Goal: Contribute content

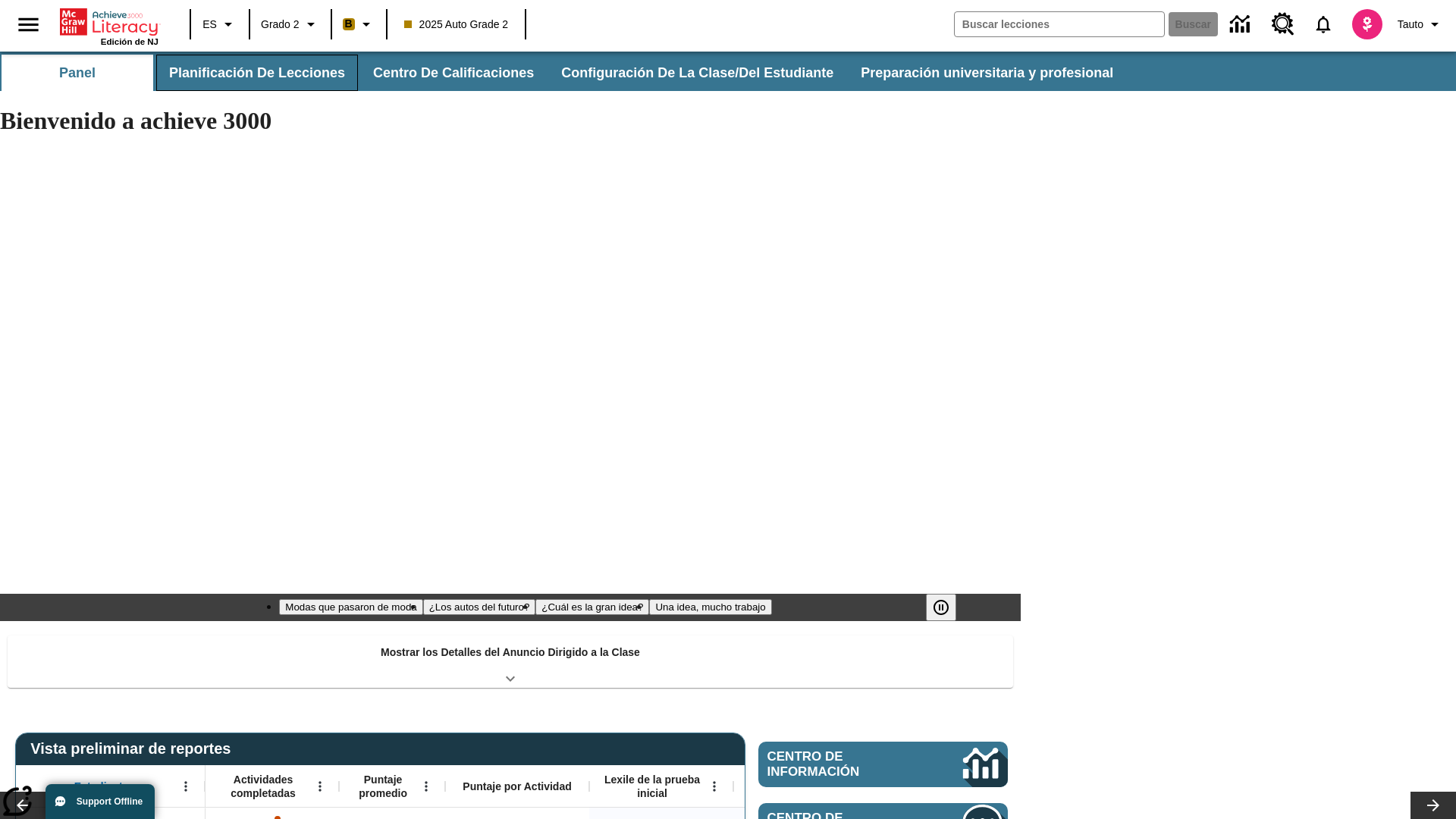
click at [254, 72] on button "Planificación de lecciones" at bounding box center [257, 72] width 202 height 36
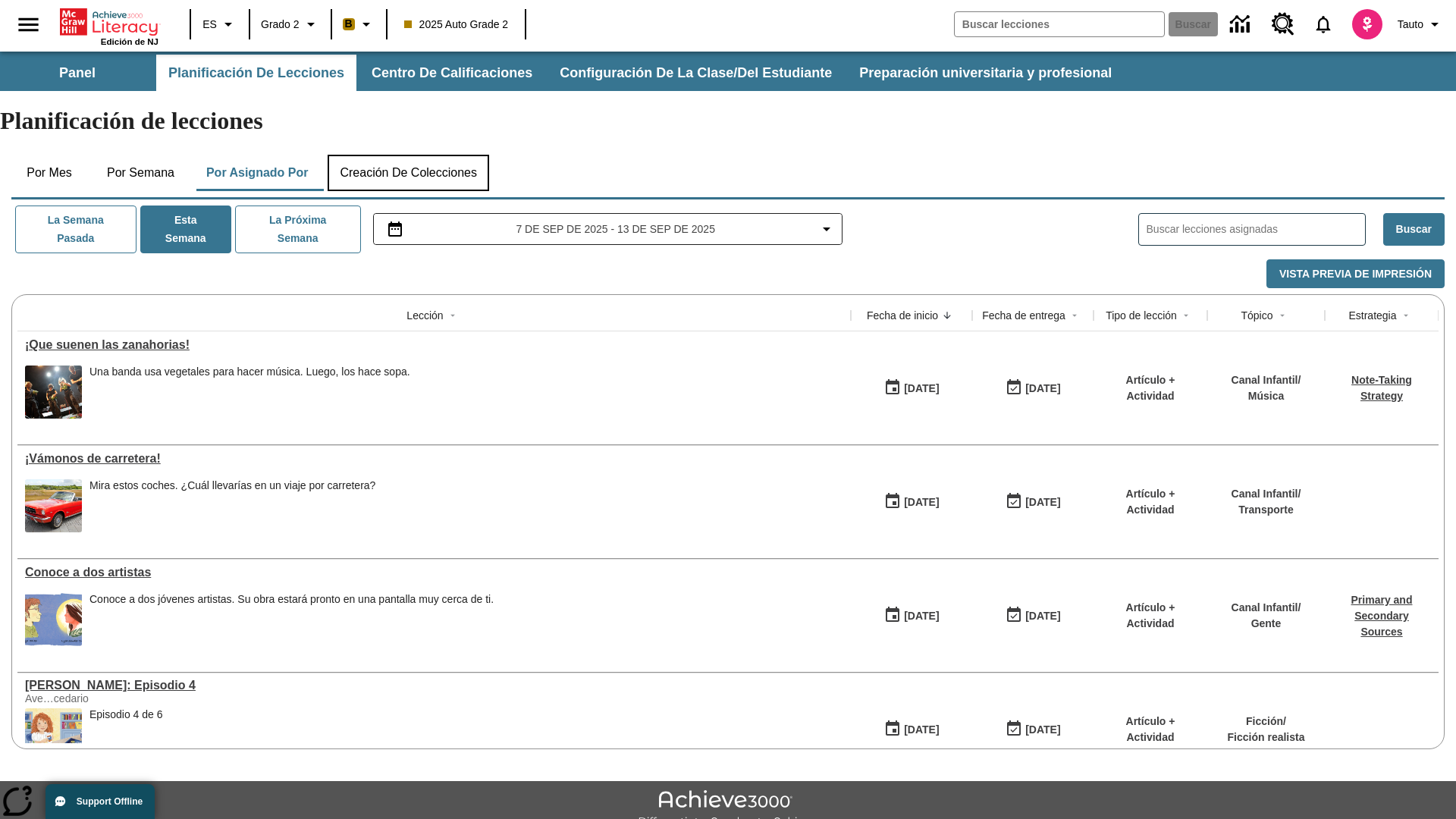
click at [414, 154] on button "Creación de colecciones" at bounding box center [407, 173] width 161 height 36
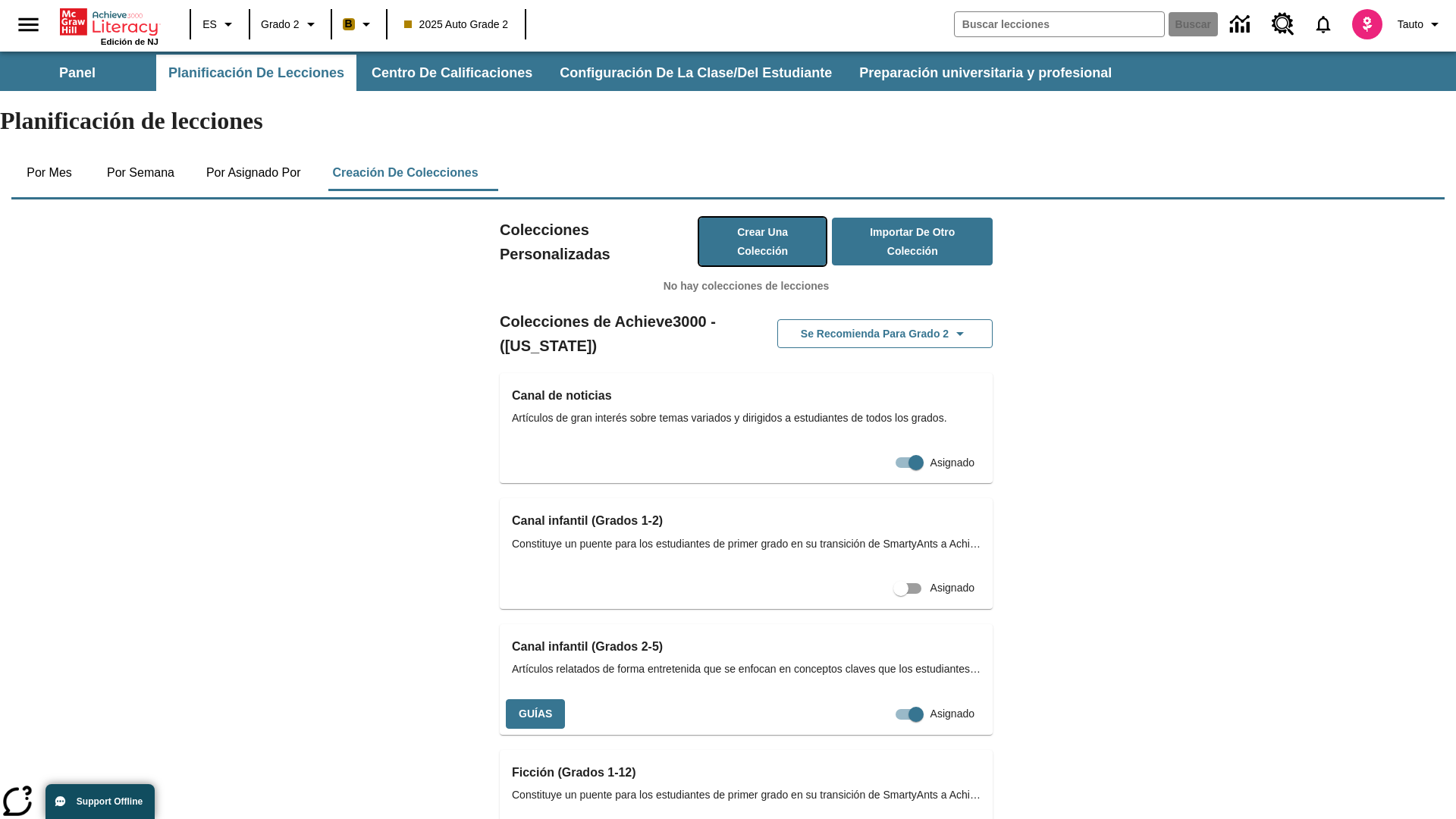
click at [747, 217] on button "Crear una colección" at bounding box center [763, 241] width 128 height 48
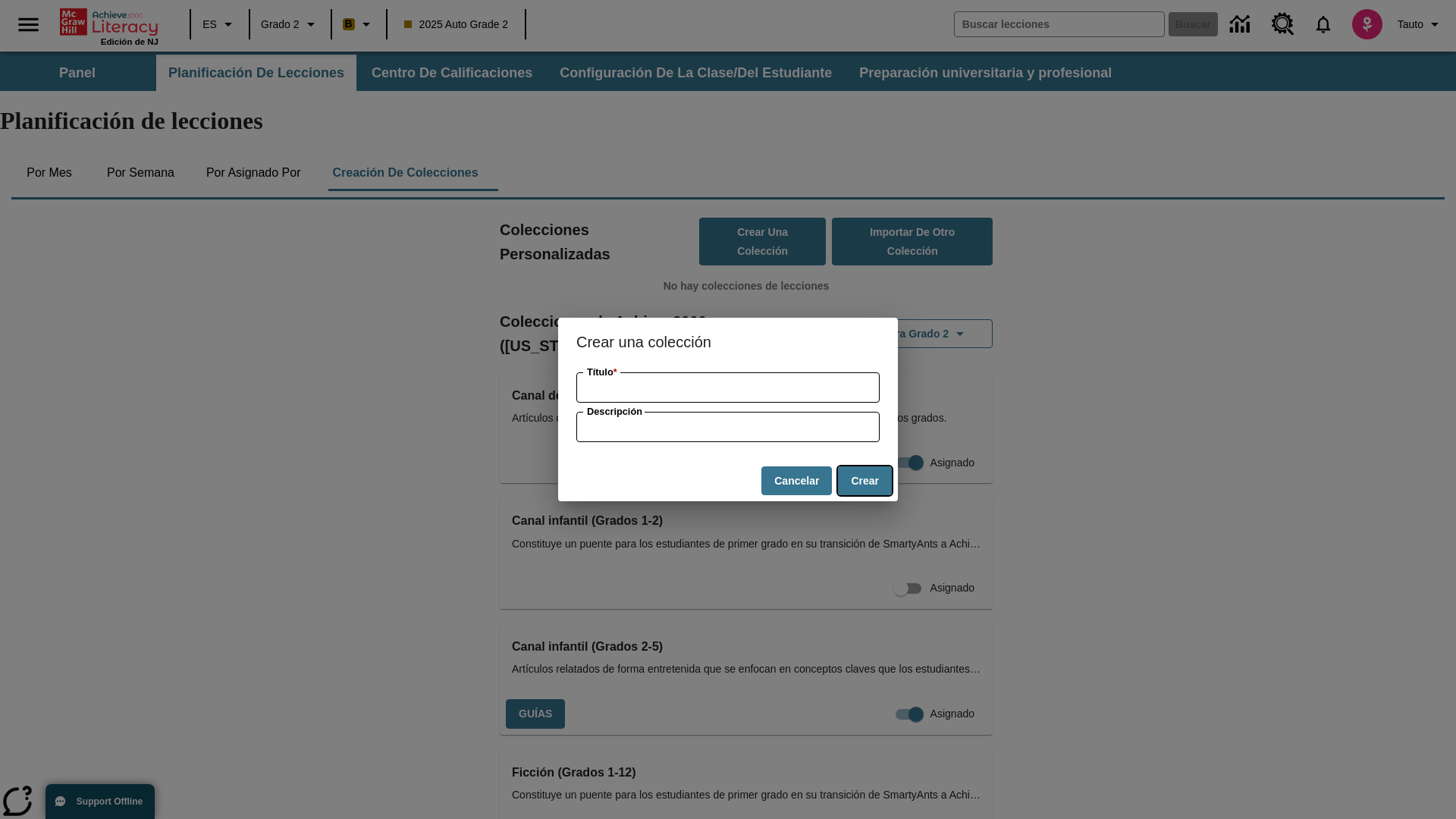
click at [864, 481] on button "Crear" at bounding box center [865, 481] width 53 height 30
type input "Electronic Metal Salad"
type input "some collection description"
click at [864, 481] on button "Crear" at bounding box center [865, 481] width 53 height 30
